Goal: Browse casually: Explore the website without a specific task or goal

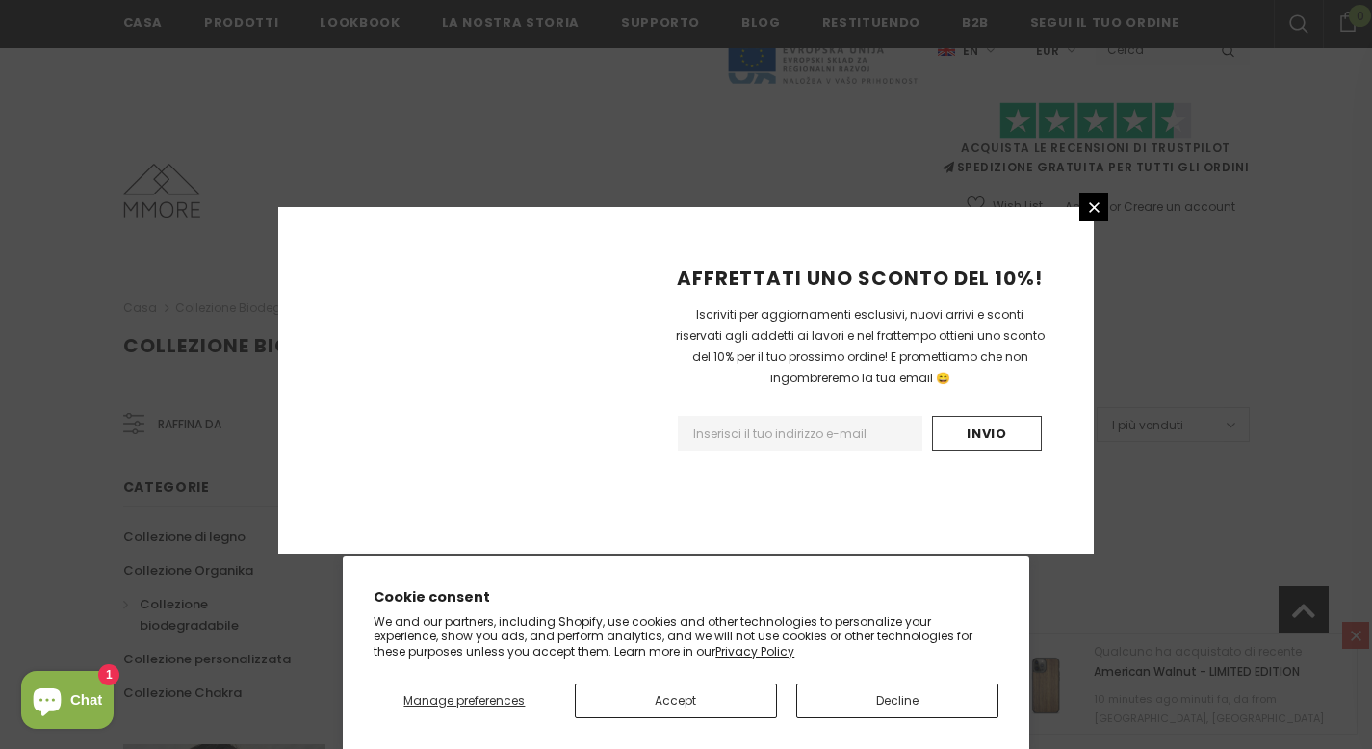
scroll to position [1224, 0]
